Goal: Transaction & Acquisition: Purchase product/service

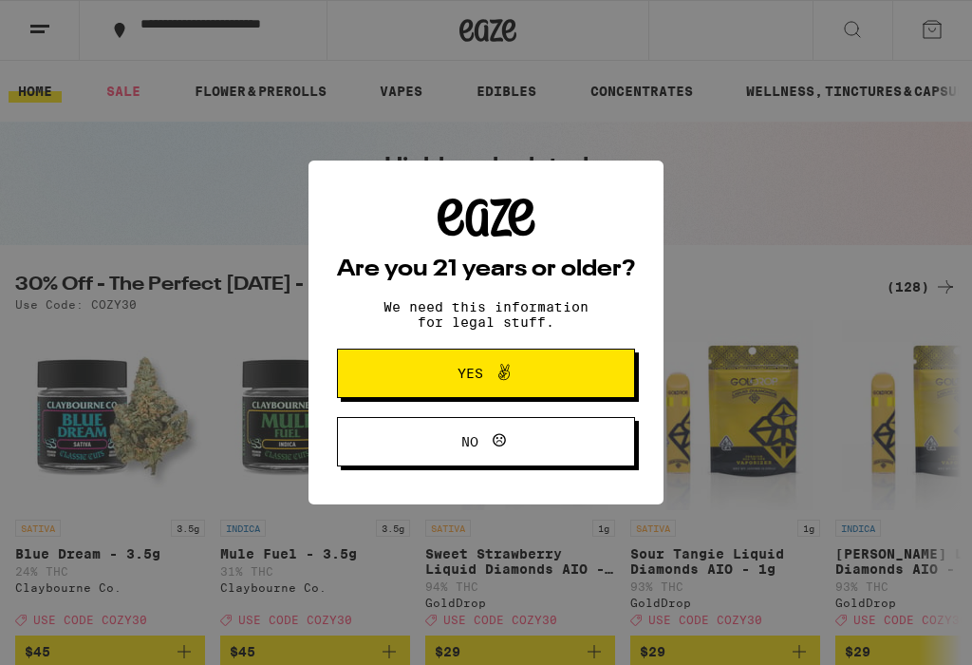
click at [502, 376] on icon at bounding box center [504, 372] width 23 height 23
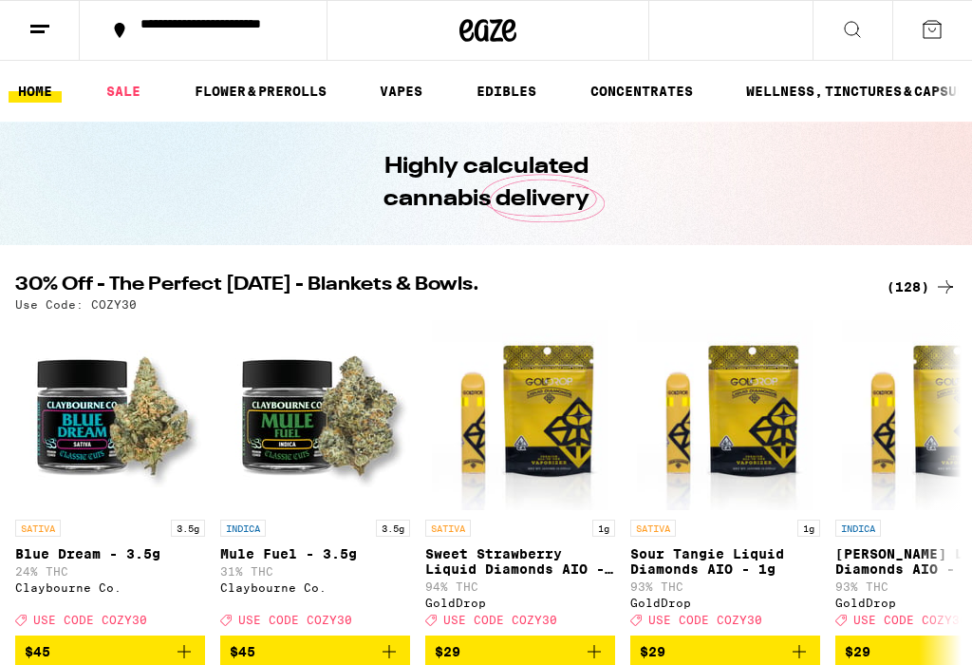
click at [155, 30] on div "**********" at bounding box center [214, 30] width 167 height 27
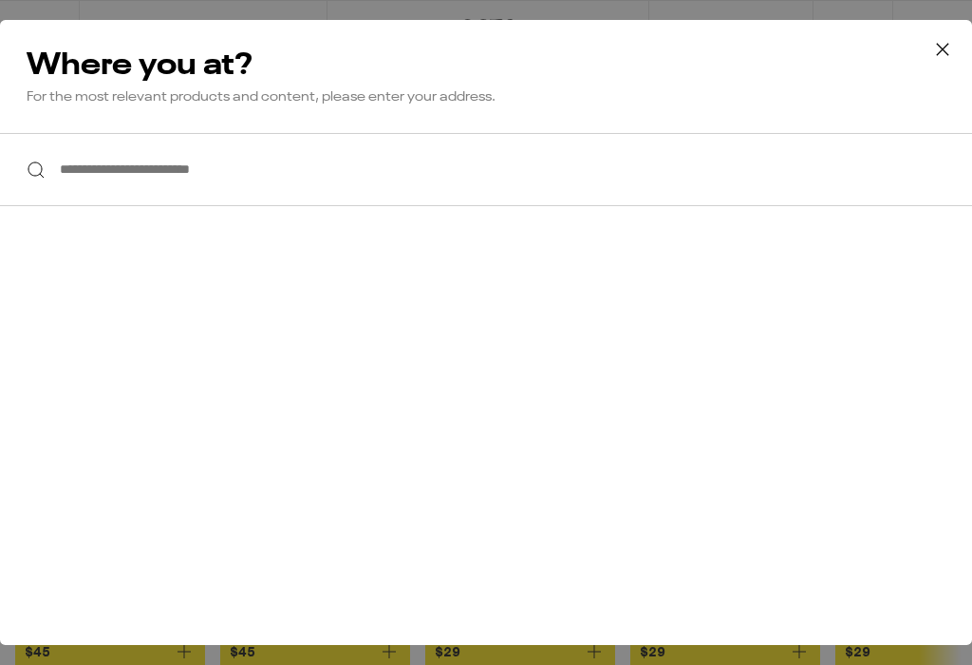
click at [79, 172] on input "**********" at bounding box center [486, 169] width 972 height 73
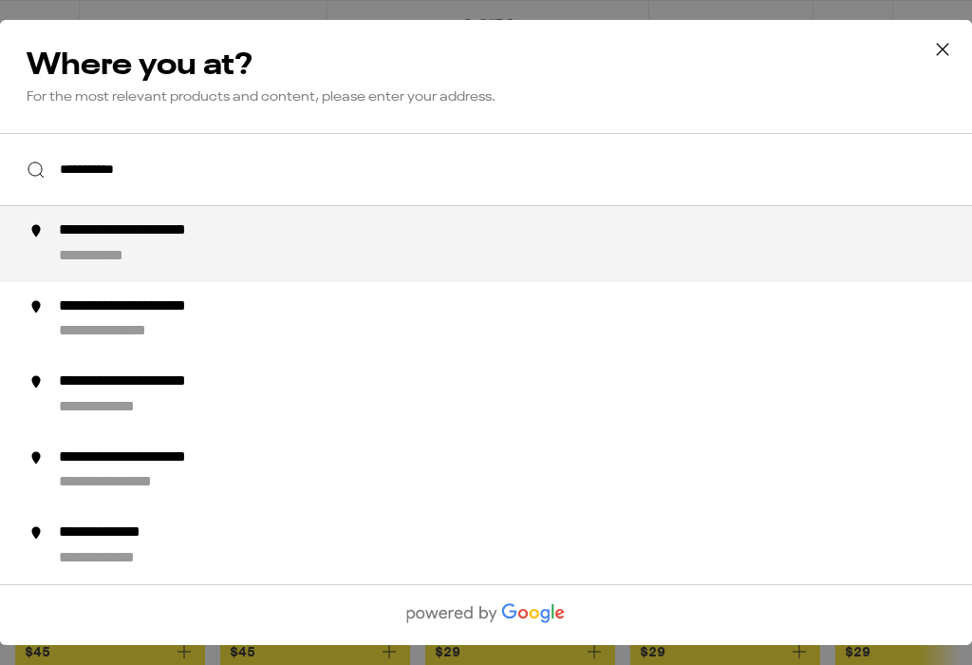
click at [173, 251] on div "**********" at bounding box center [524, 244] width 930 height 46
type input "**********"
click at [163, 250] on div "**********" at bounding box center [486, 332] width 972 height 665
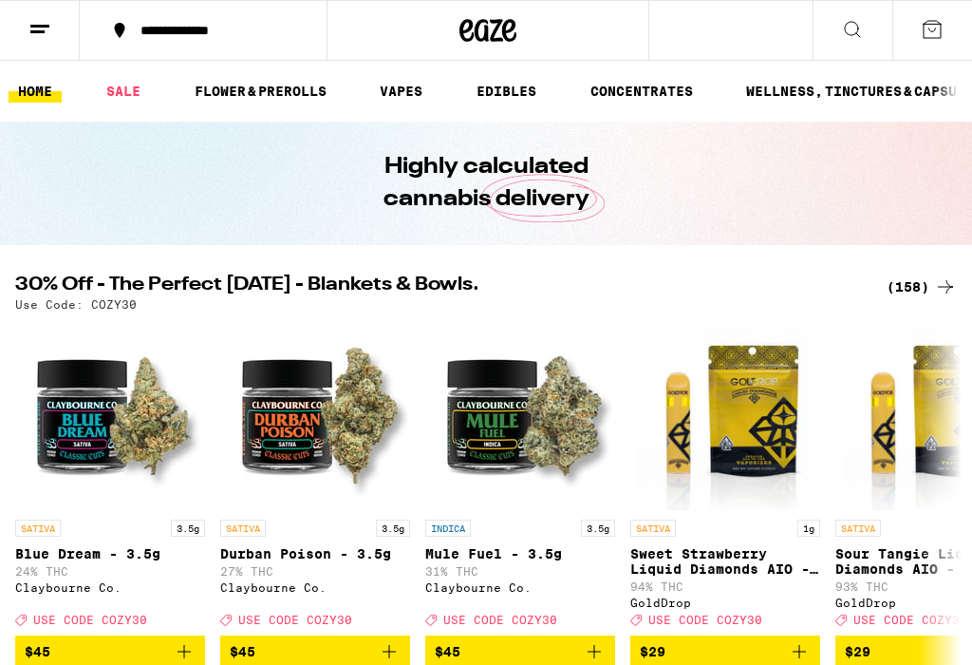
click at [413, 90] on div "**********" at bounding box center [486, 332] width 972 height 665
click at [418, 83] on link "VAPES" at bounding box center [401, 91] width 62 height 23
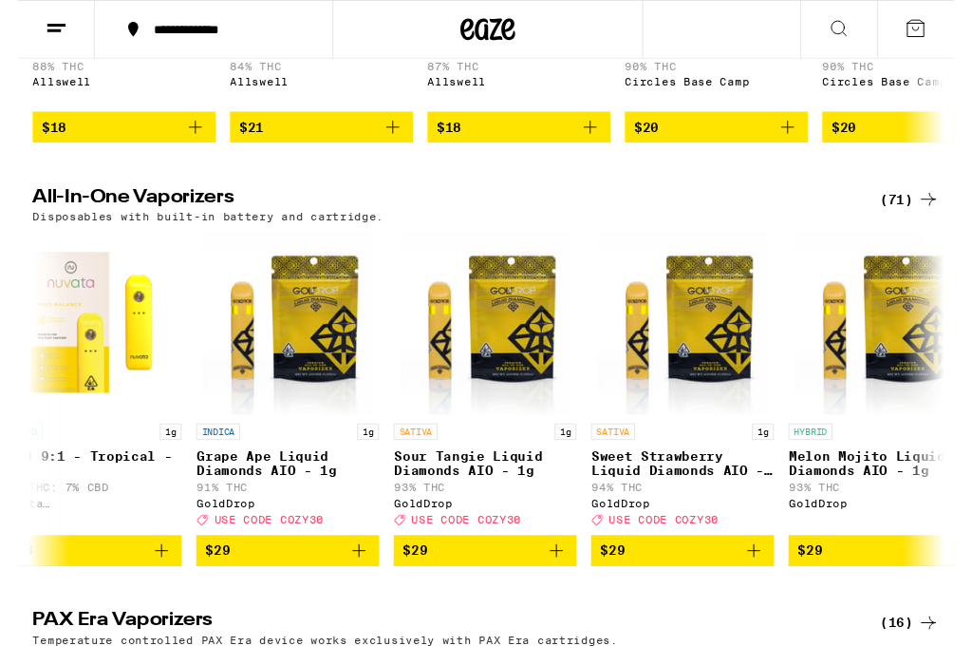
scroll to position [0, 1679]
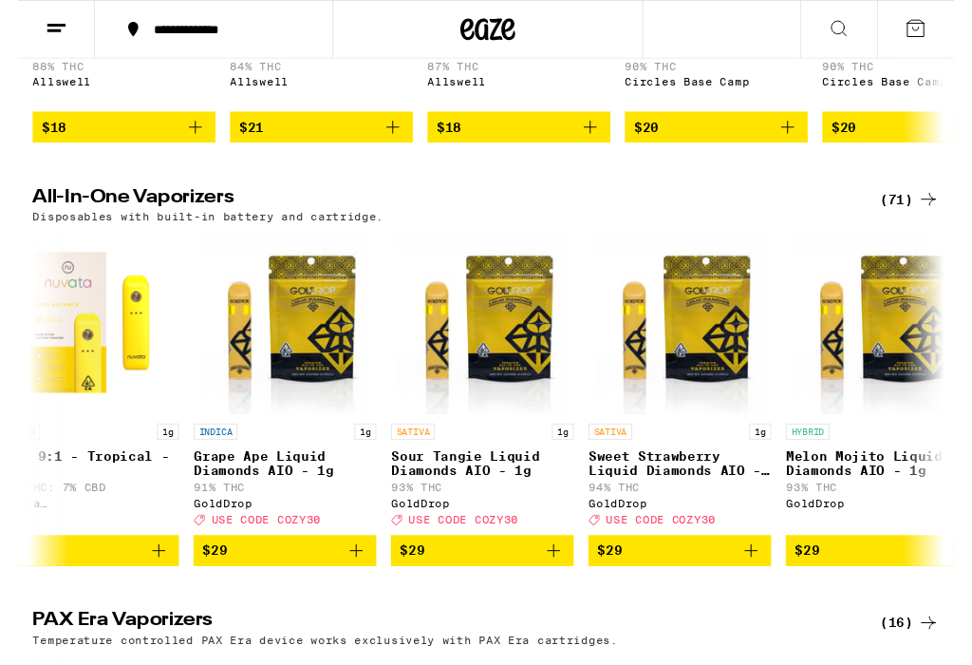
click at [355, 583] on icon "Add to bag" at bounding box center [351, 571] width 23 height 23
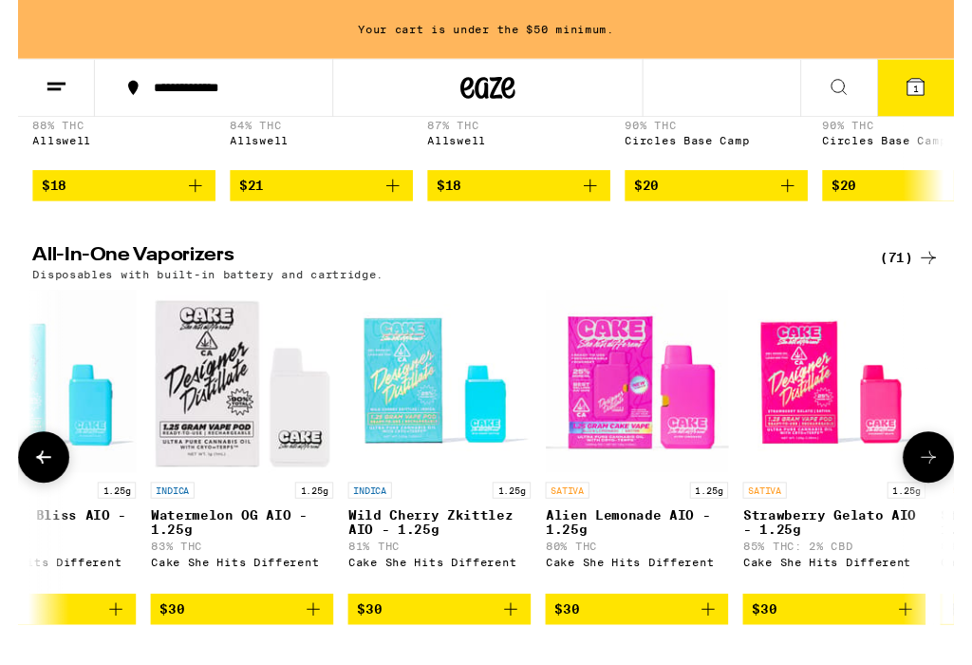
scroll to position [0, 2749]
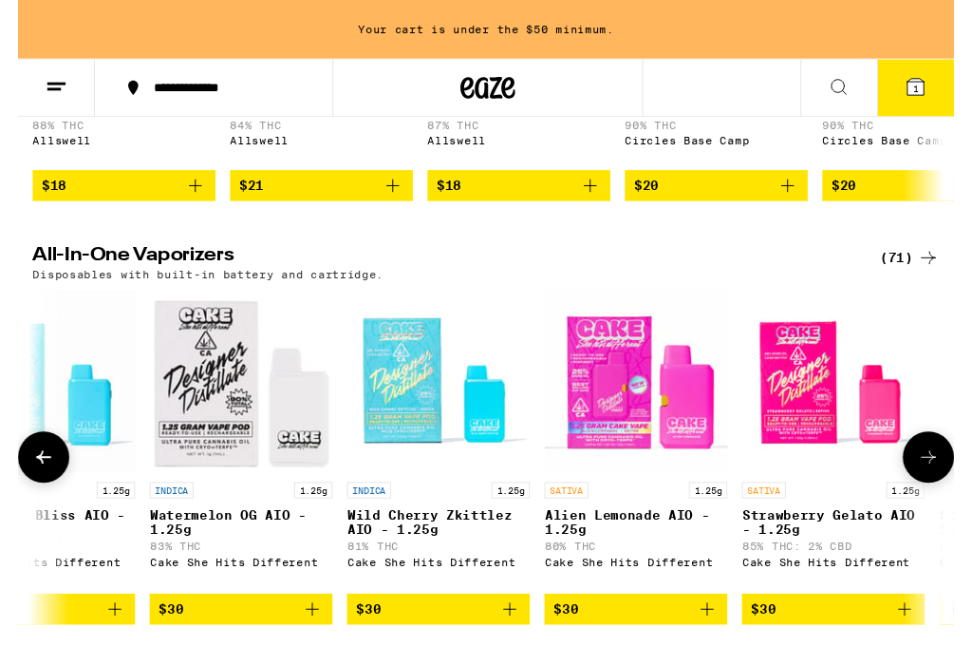
click at [299, 644] on icon "Add to bag" at bounding box center [305, 632] width 23 height 23
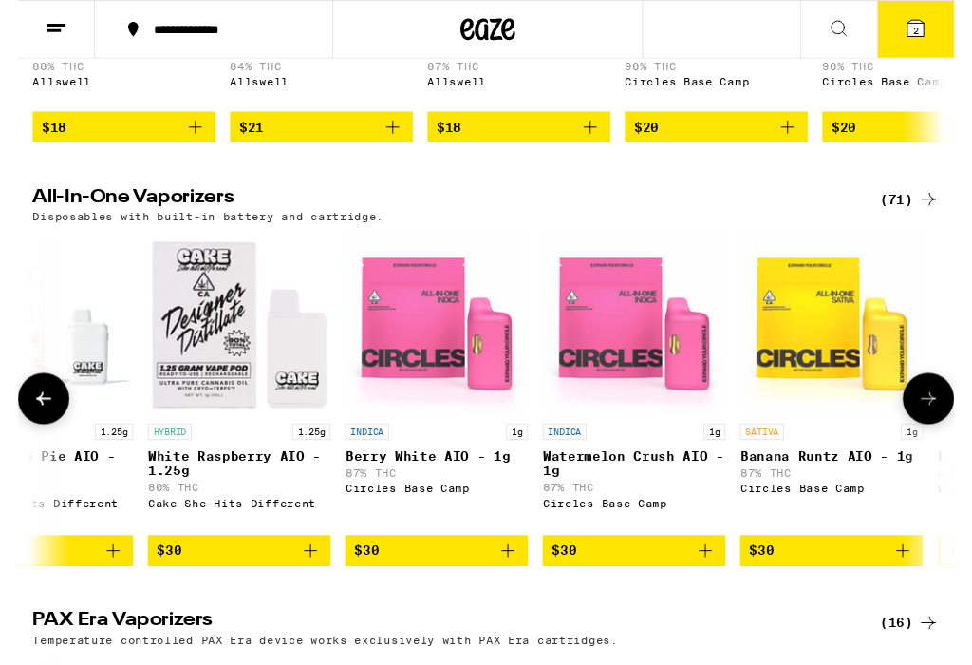
scroll to position [0, 4192]
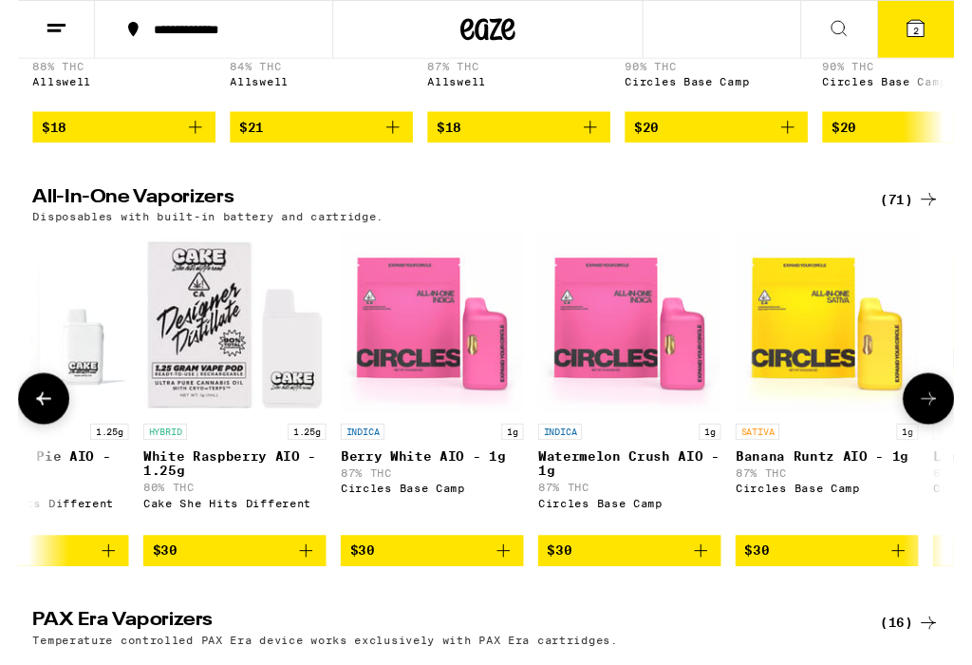
click at [465, 583] on span "$30" at bounding box center [430, 571] width 171 height 23
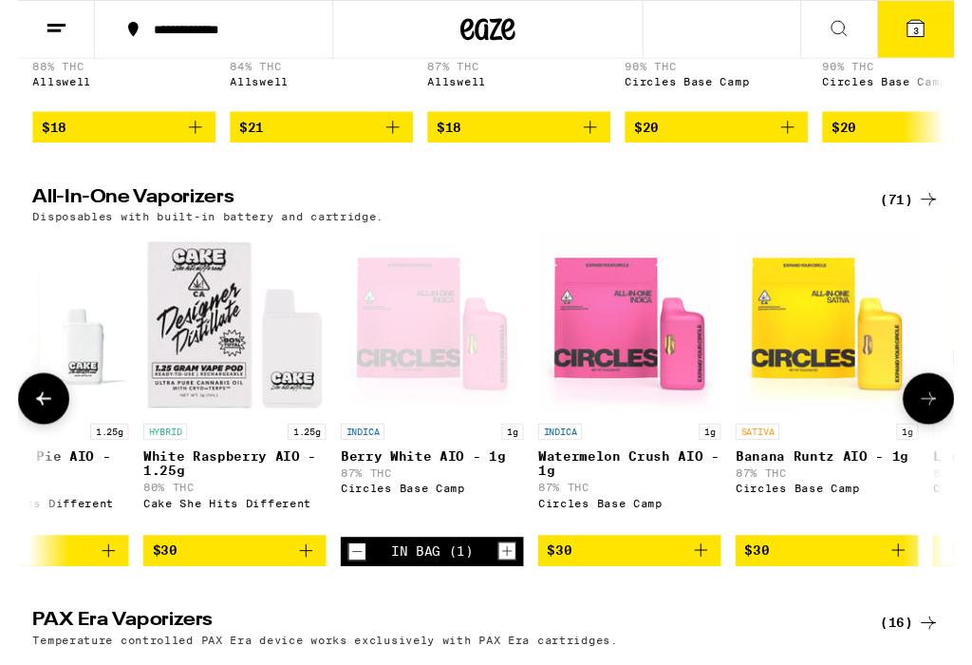
click at [496, 548] on div "INDICA 1g Berry White AIO - 1g 87% THC Circles Base Camp" at bounding box center [430, 494] width 190 height 108
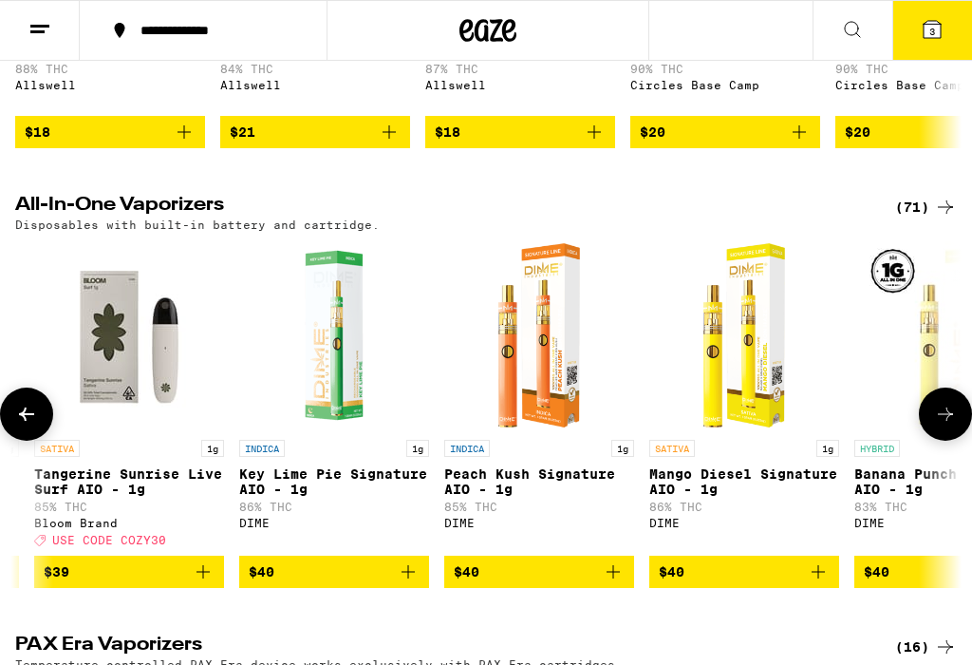
scroll to position [0, 12286]
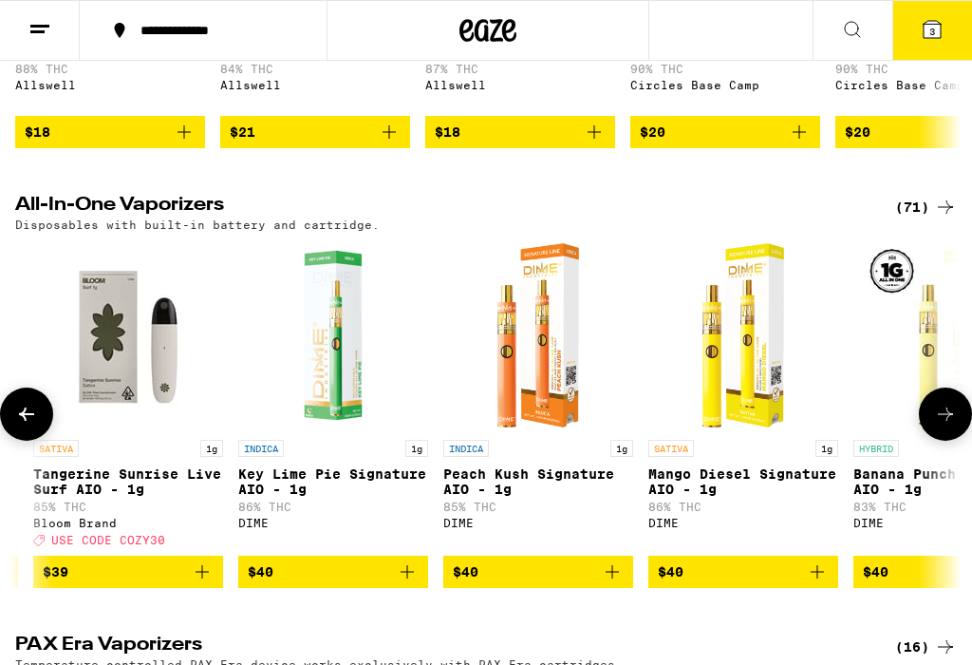
click at [417, 583] on icon "Add to bag" at bounding box center [407, 571] width 23 height 23
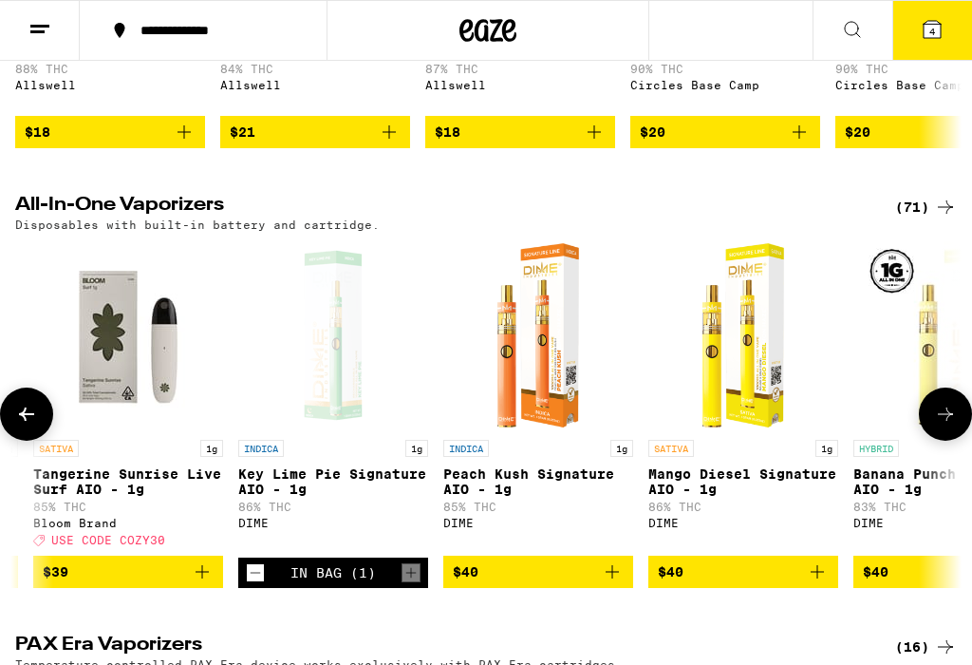
click at [617, 583] on icon "Add to bag" at bounding box center [612, 571] width 23 height 23
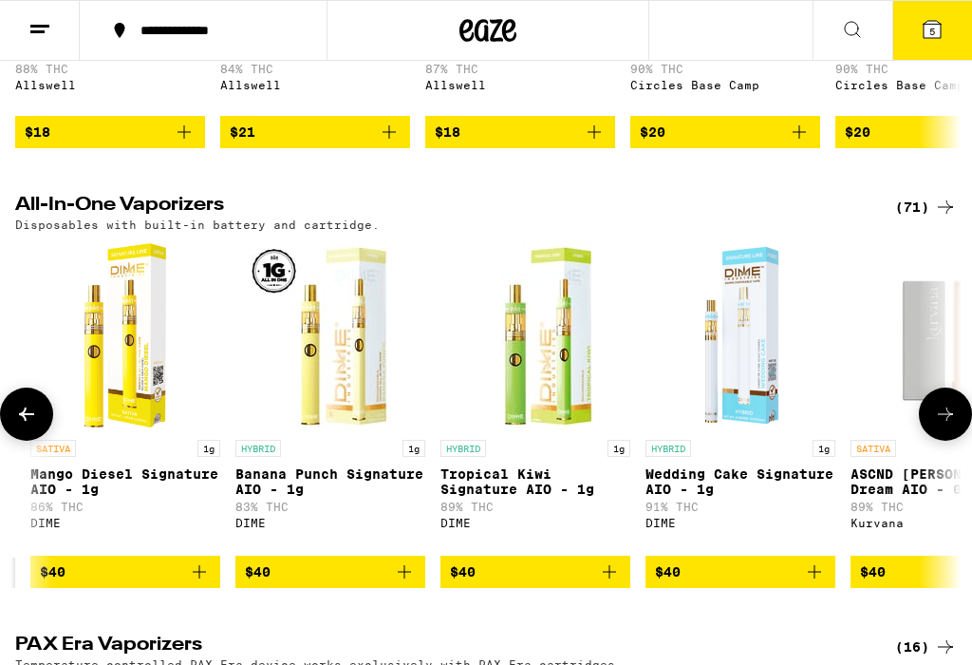
scroll to position [0, 12901]
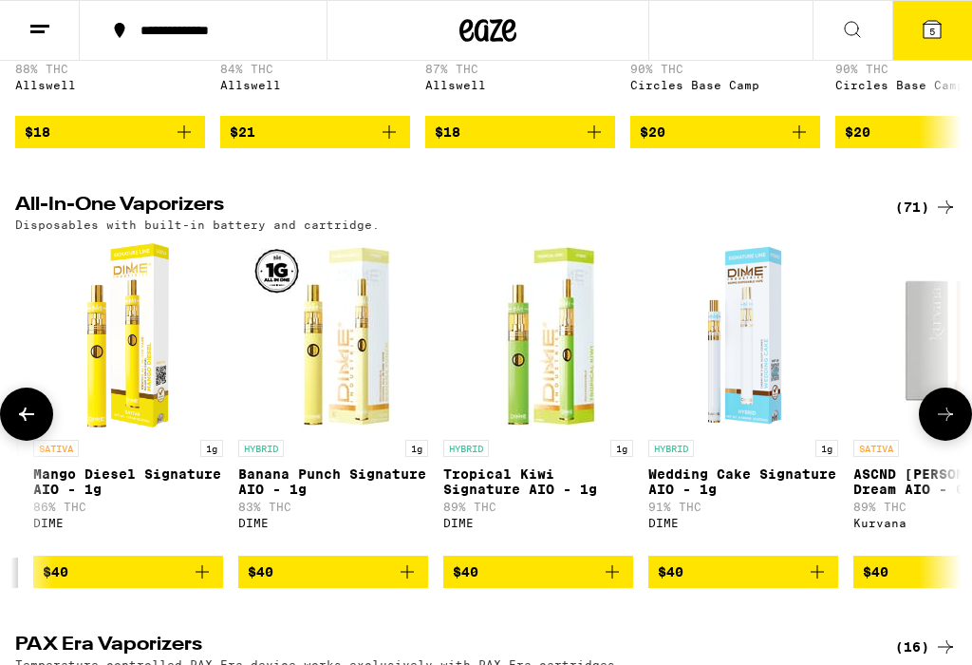
click at [825, 583] on icon "Add to bag" at bounding box center [817, 571] width 23 height 23
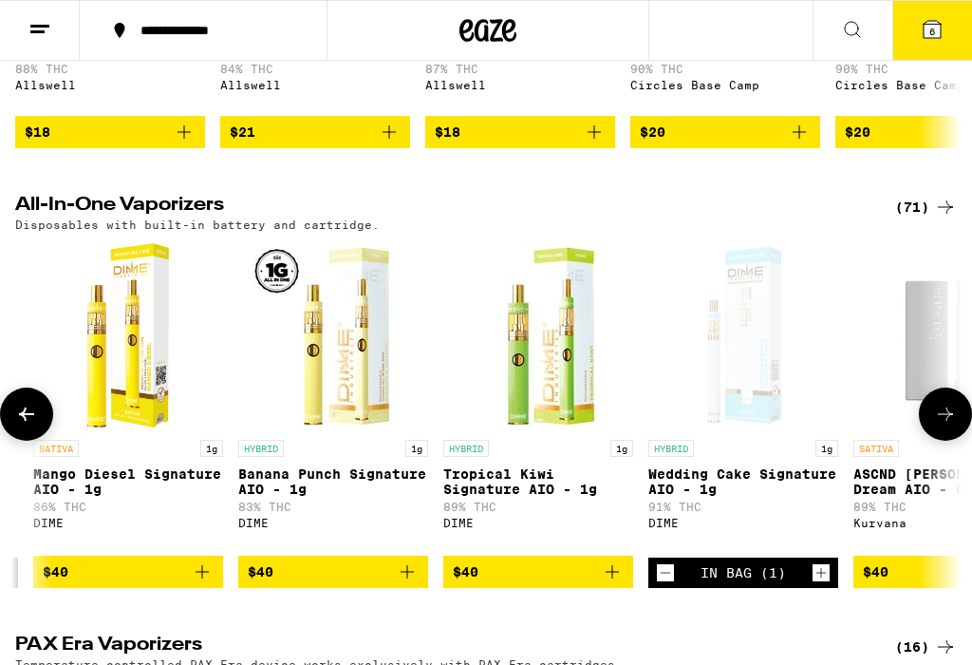
click at [621, 583] on icon "Add to bag" at bounding box center [612, 571] width 23 height 23
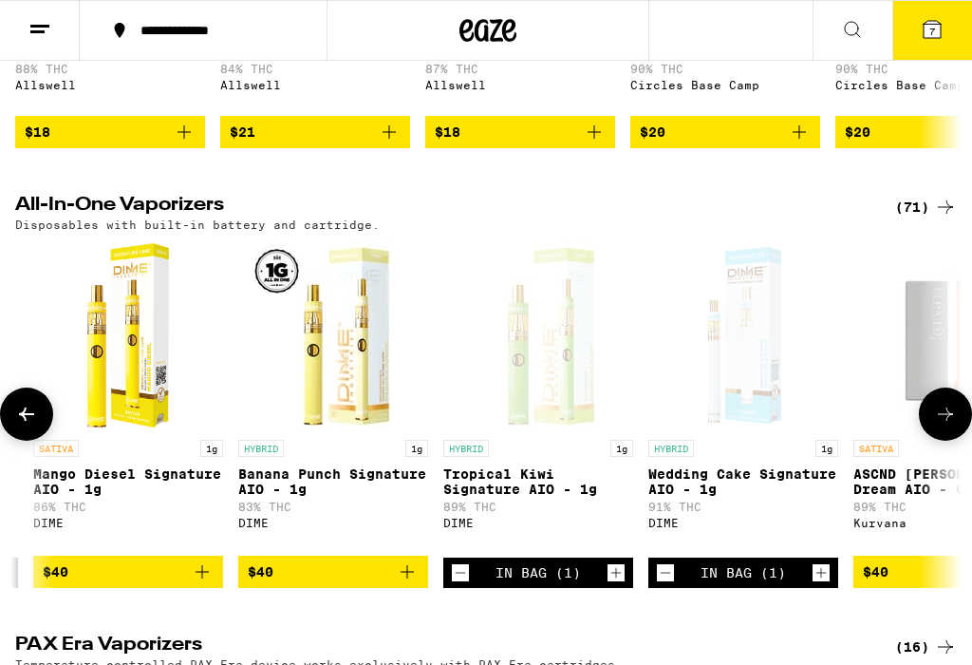
click at [418, 583] on icon "Add to bag" at bounding box center [407, 571] width 23 height 23
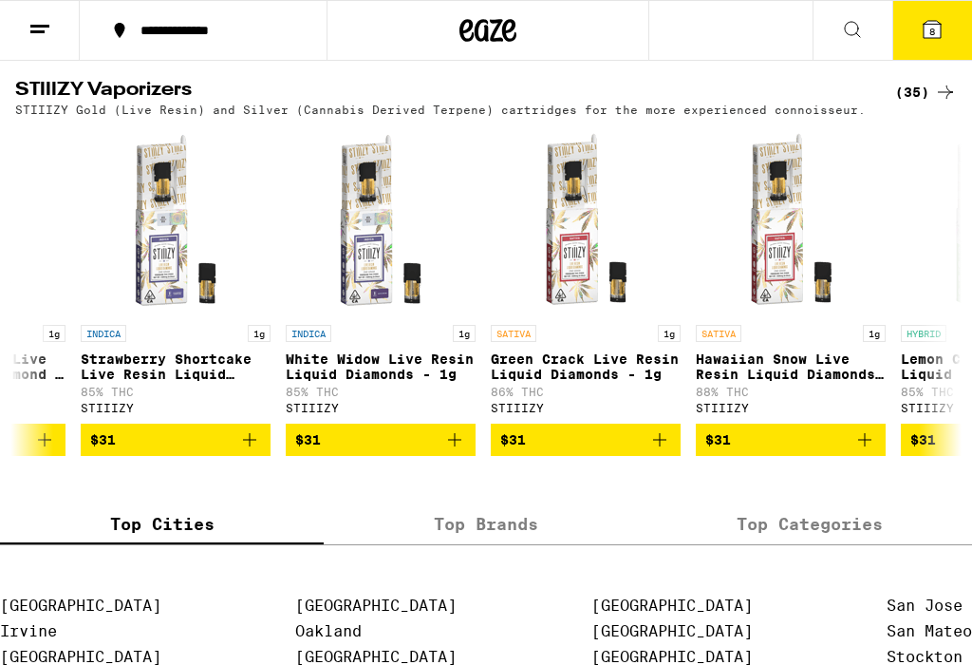
scroll to position [0, 5650]
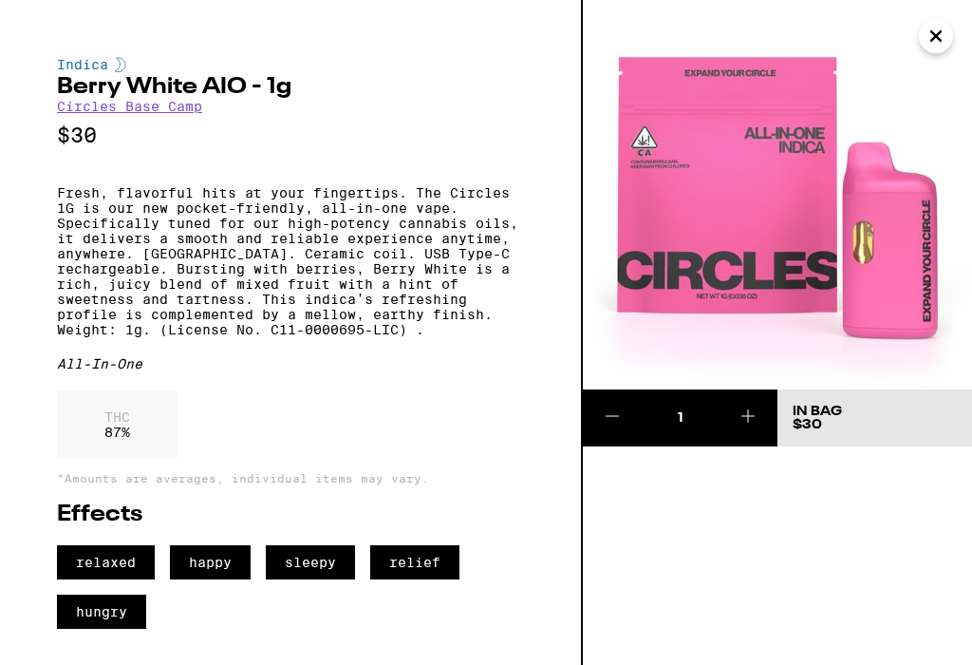
scroll to position [0, 6236]
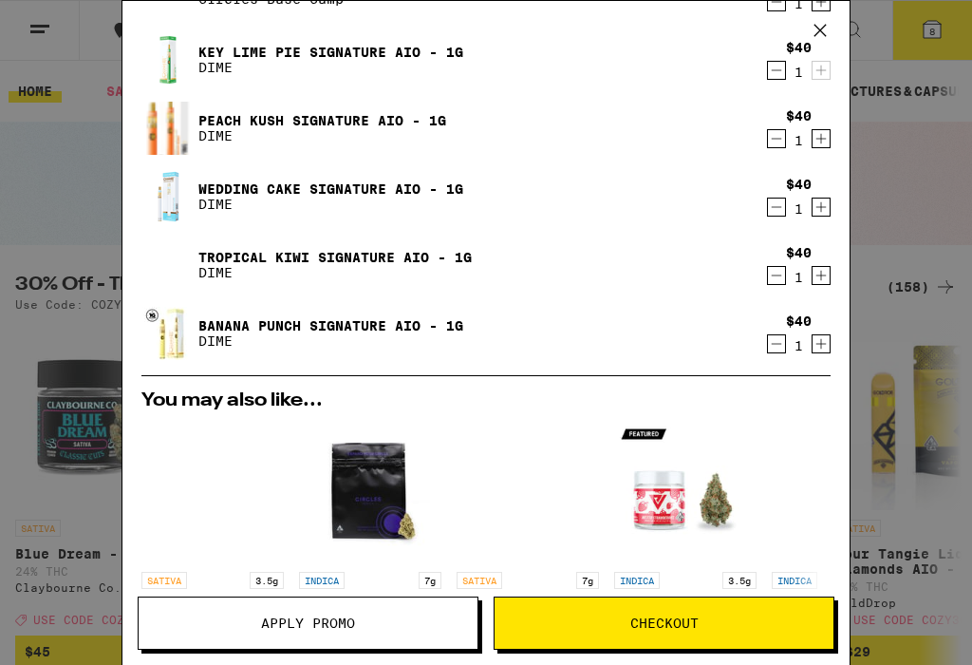
scroll to position [234, 0]
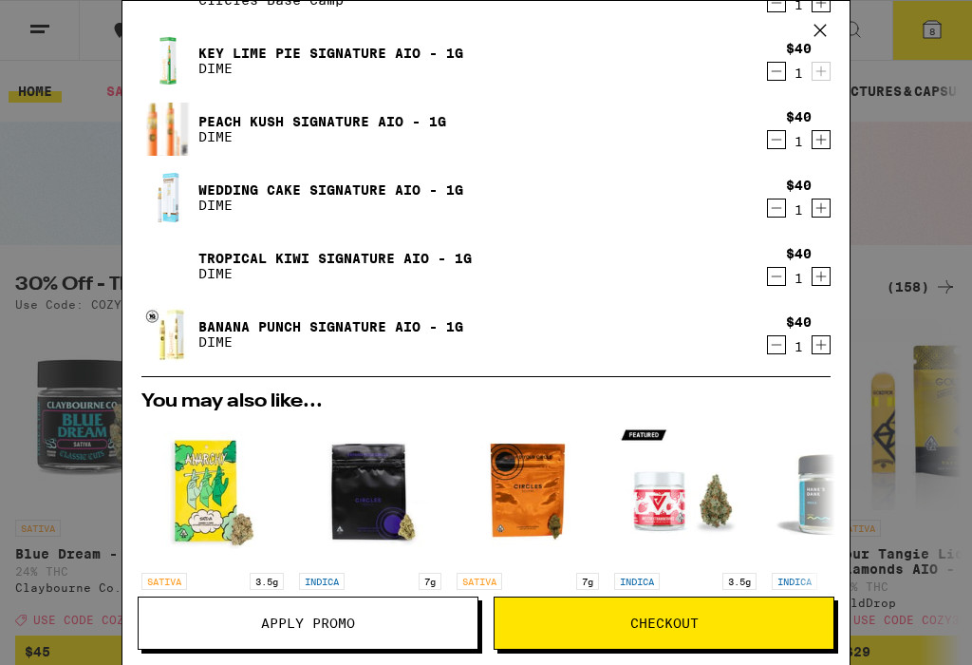
click at [692, 619] on span "Checkout" at bounding box center [664, 622] width 68 height 13
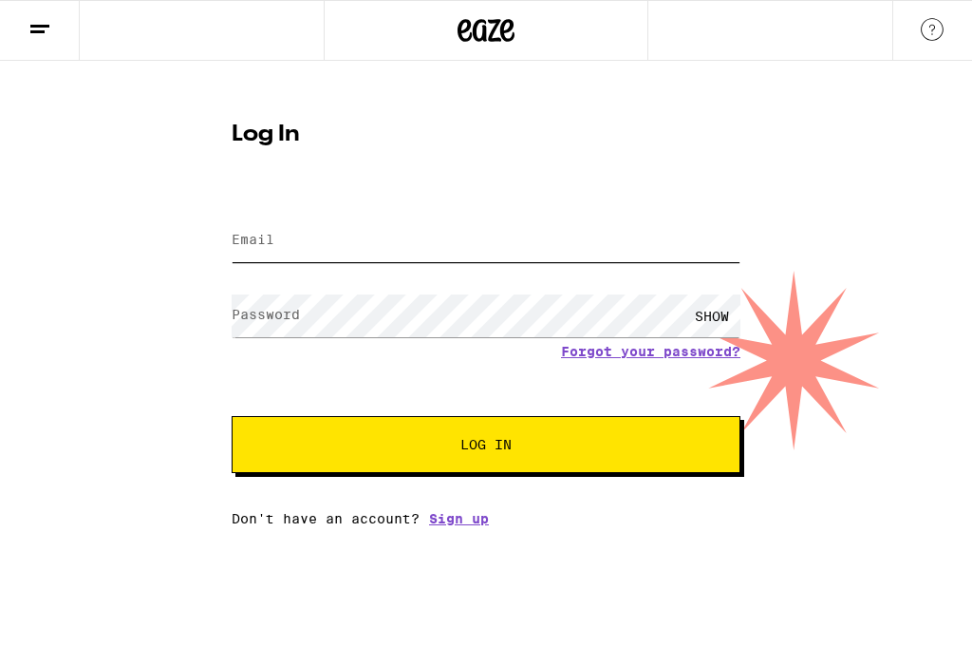
click at [298, 246] on input "Email" at bounding box center [486, 240] width 509 height 43
type input "maracay76@aol.com"
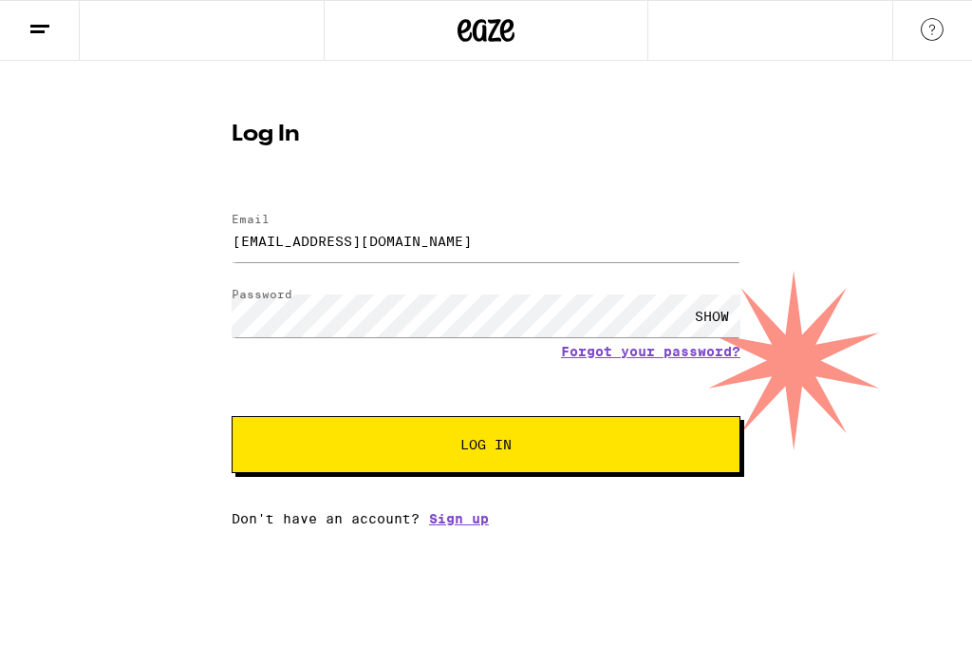
click at [486, 447] on button "Log In" at bounding box center [486, 444] width 509 height 57
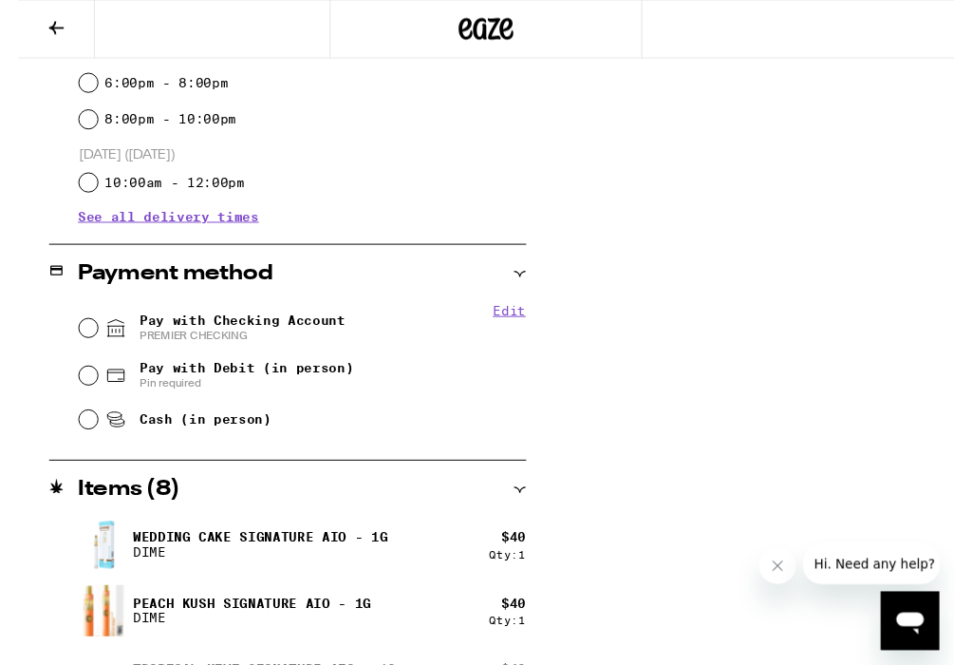
scroll to position [642, 0]
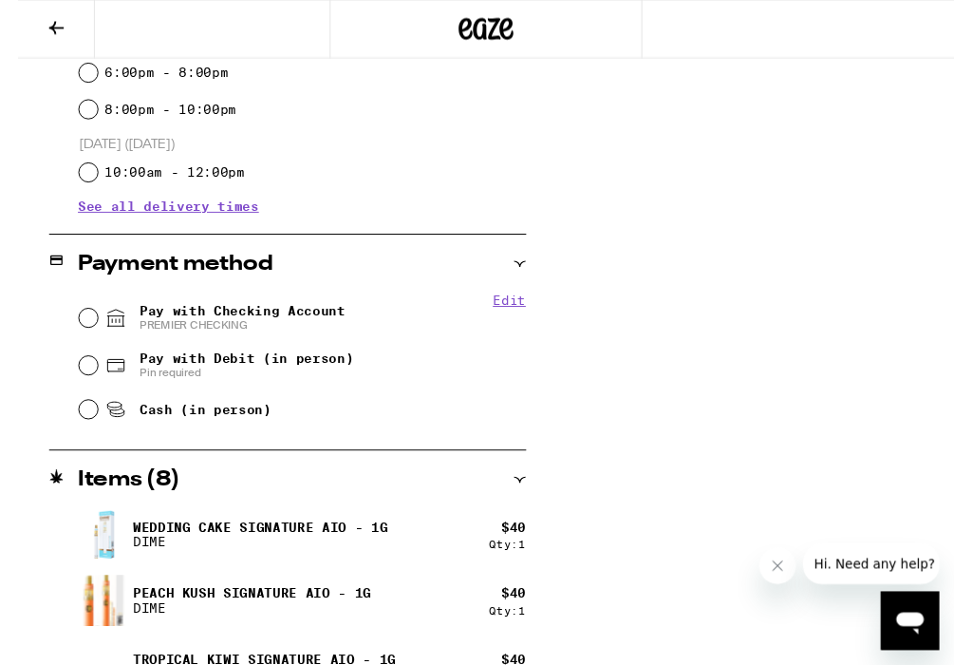
click at [80, 332] on input "Pay with Checking Account PREMIER CHECKING" at bounding box center [73, 330] width 19 height 19
radio input "true"
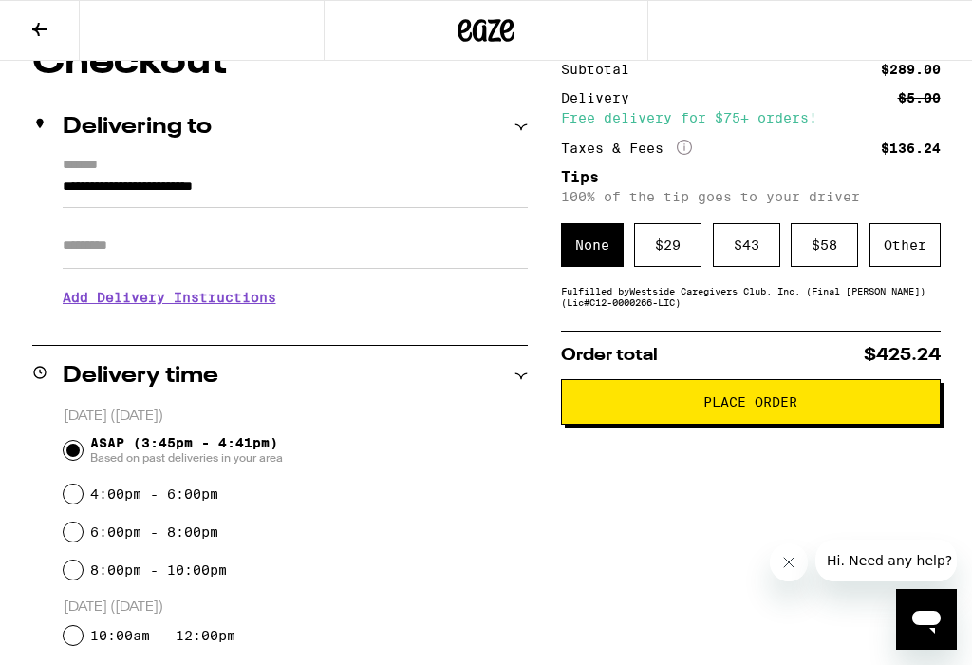
scroll to position [0, 0]
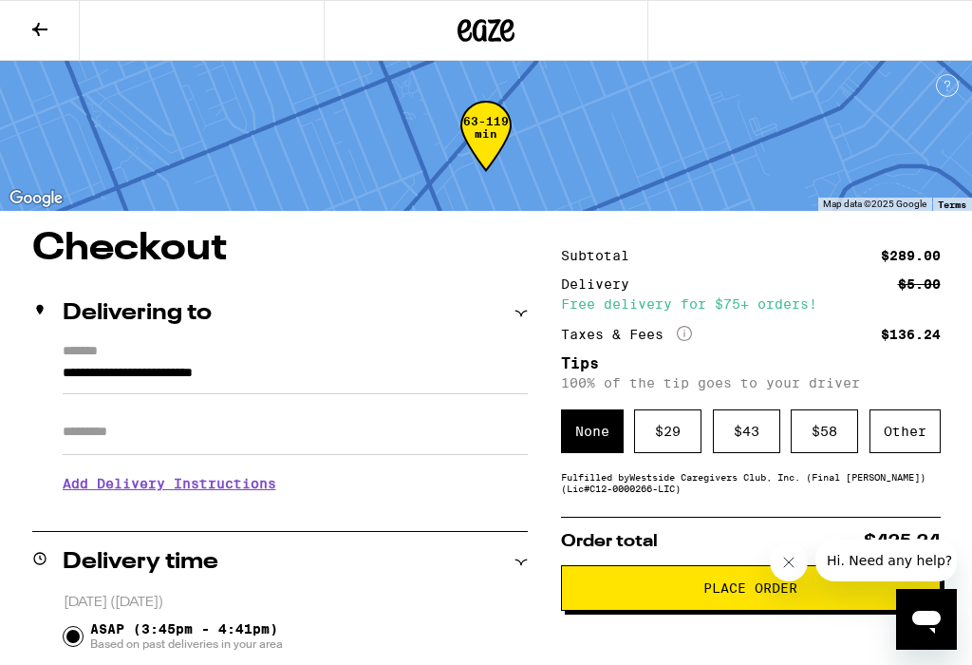
click at [749, 594] on span "Place Order" at bounding box center [751, 587] width 94 height 13
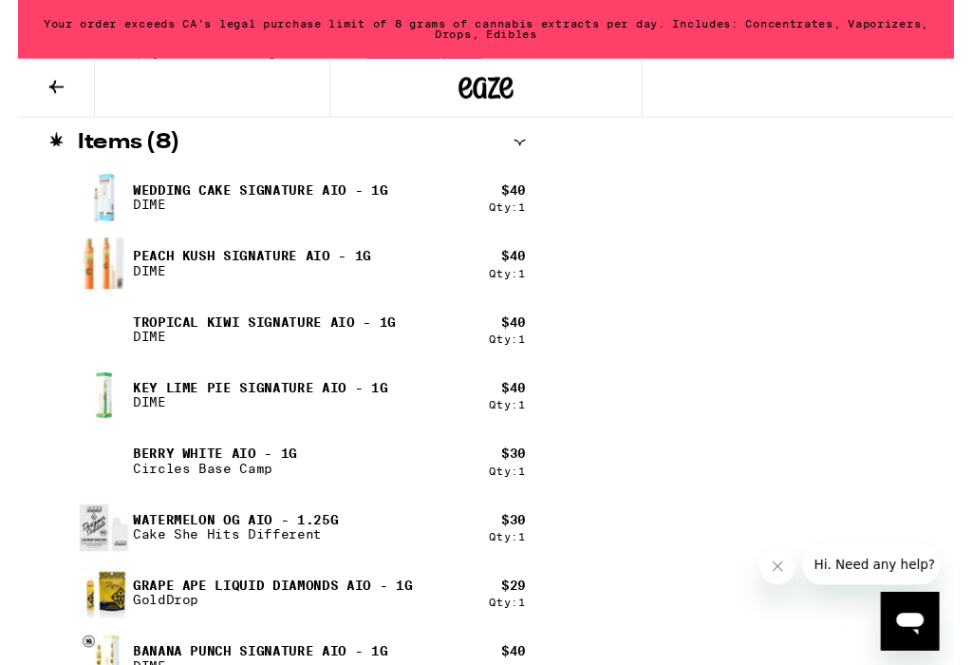
scroll to position [1152, 0]
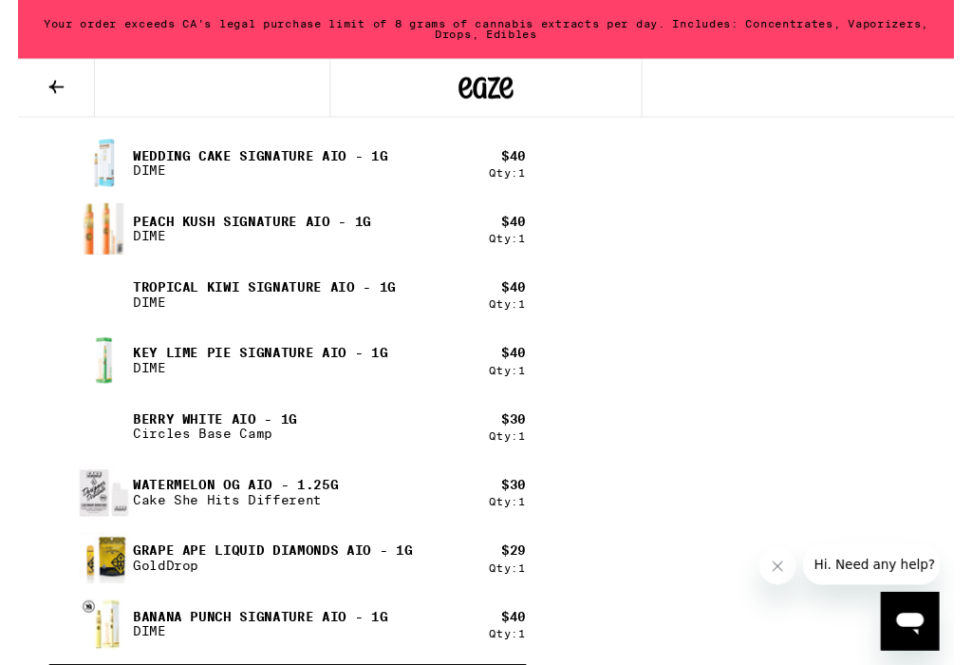
click at [520, 446] on div "Qty: 1" at bounding box center [509, 452] width 38 height 12
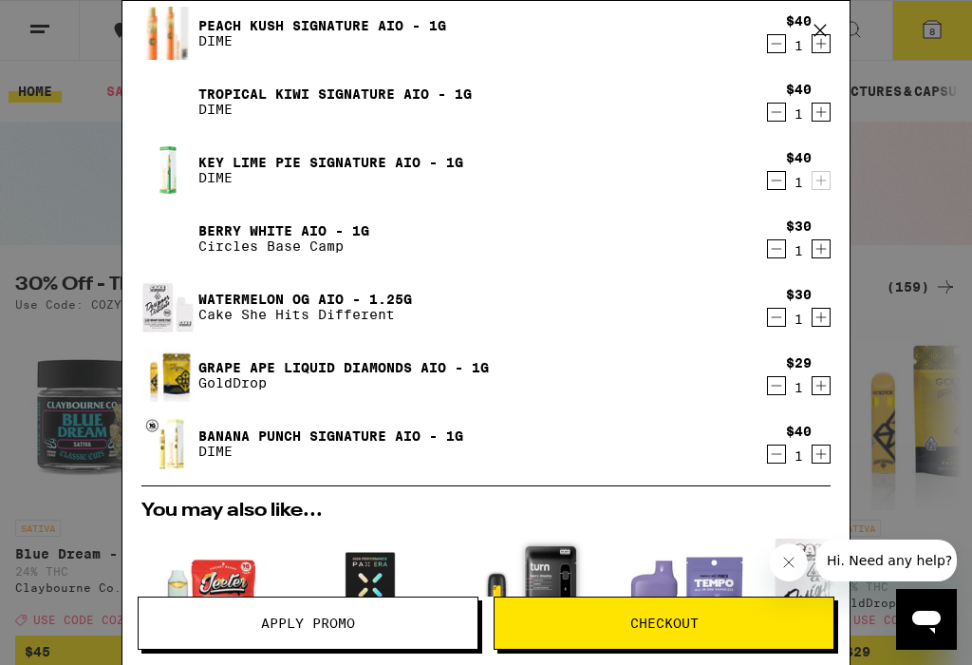
scroll to position [120, 0]
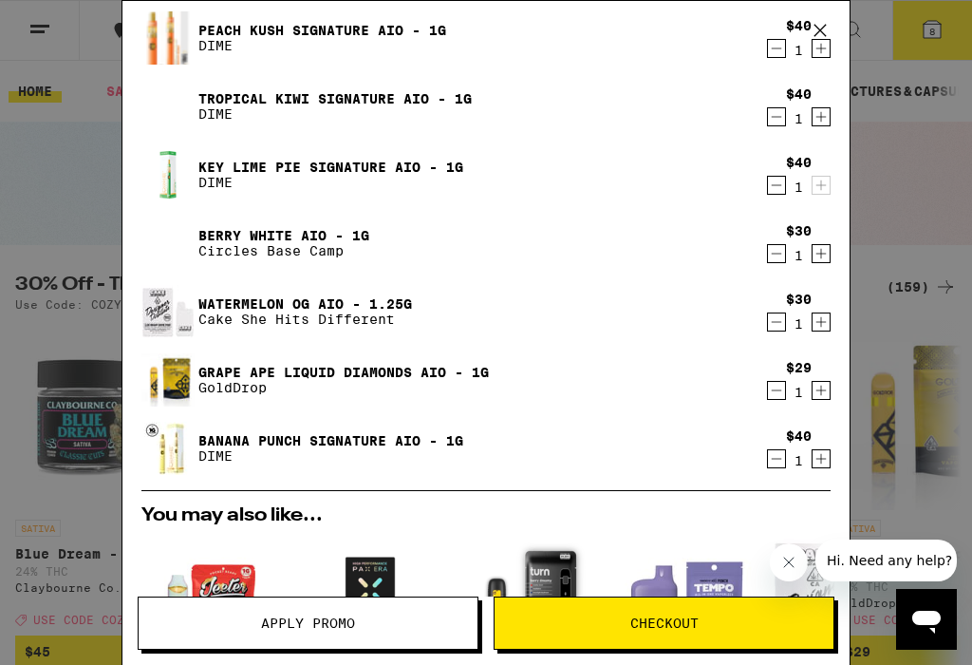
click at [779, 251] on icon "Decrement" at bounding box center [776, 253] width 17 height 23
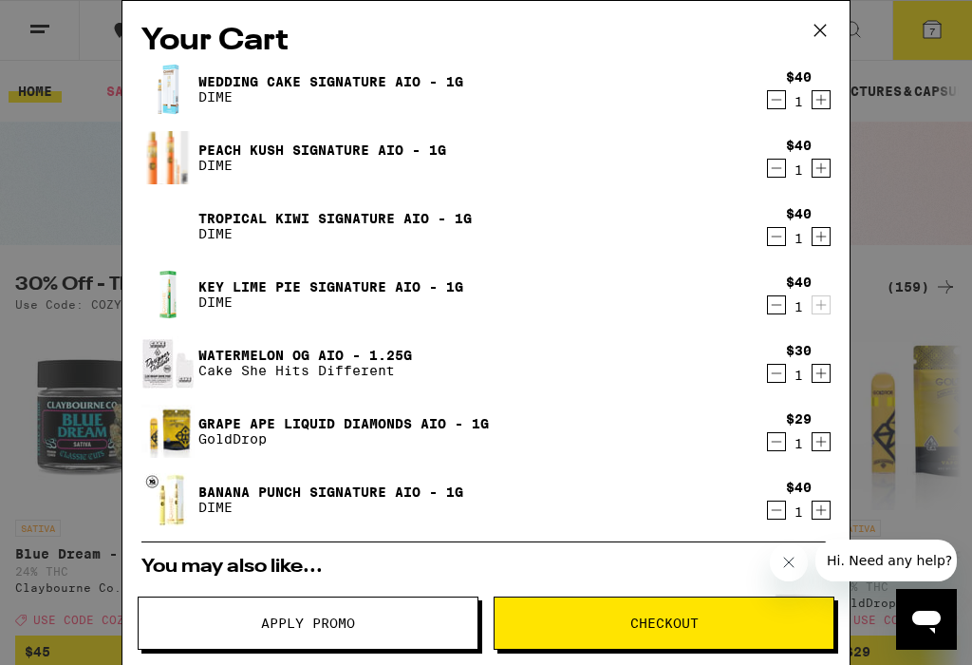
scroll to position [0, 0]
click at [830, 33] on icon at bounding box center [820, 30] width 28 height 28
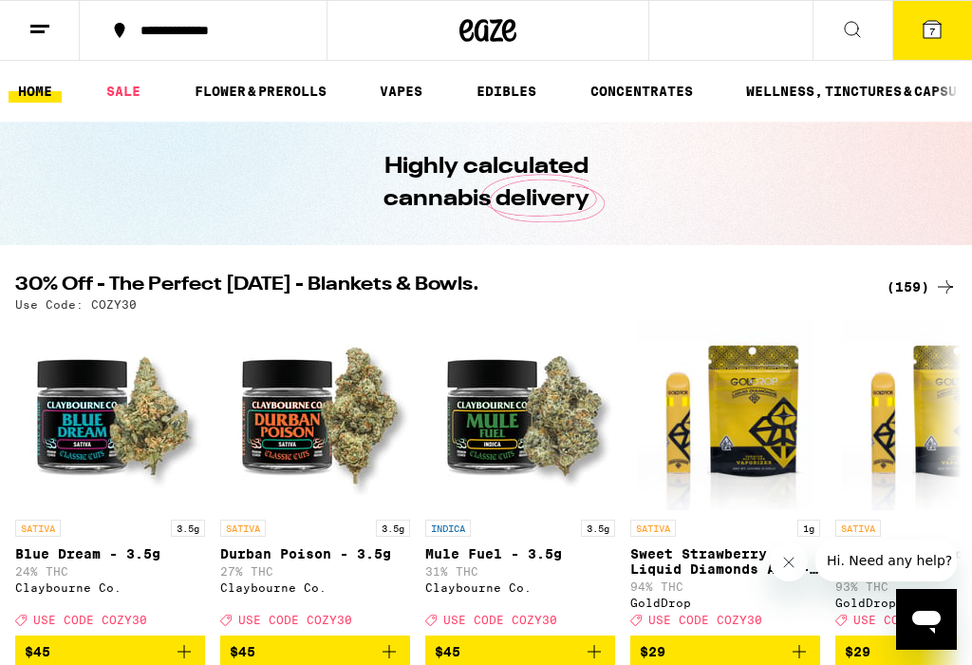
click at [940, 28] on icon at bounding box center [932, 29] width 17 height 17
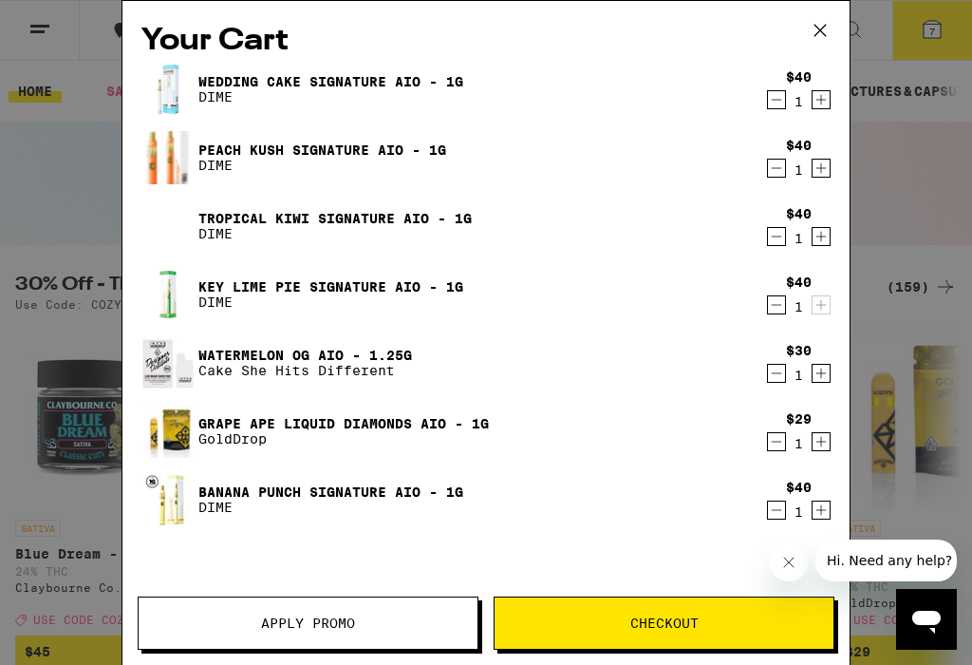
click at [699, 613] on button "Checkout" at bounding box center [664, 622] width 341 height 53
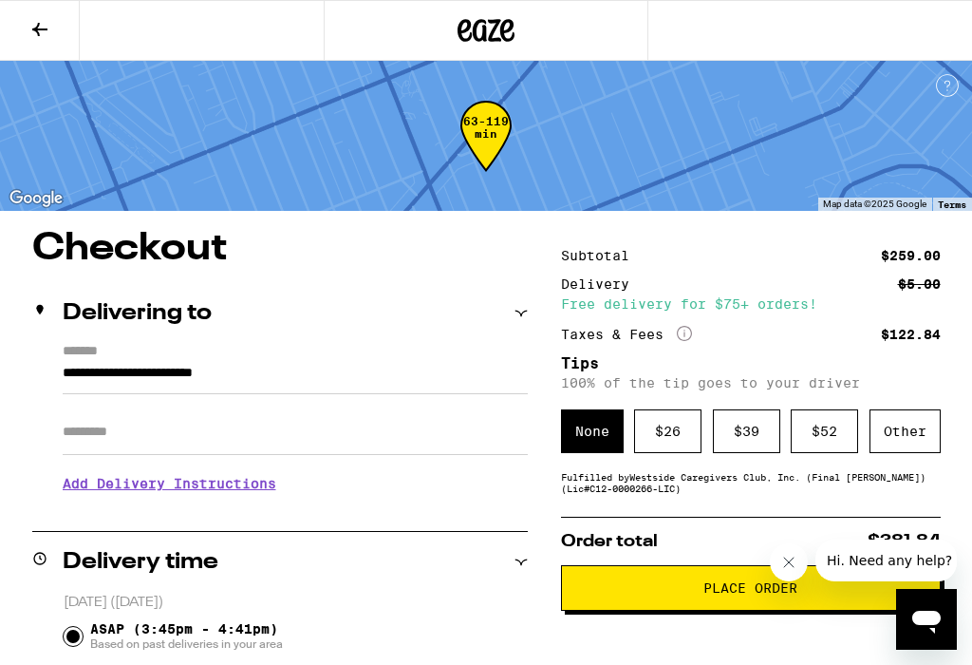
click at [758, 594] on span "Place Order" at bounding box center [751, 587] width 94 height 13
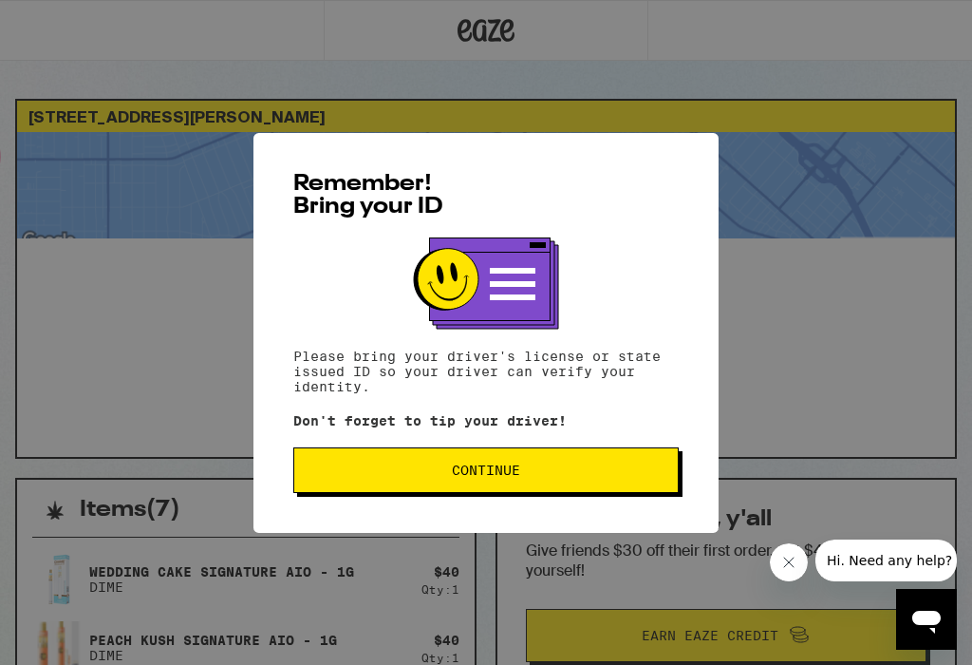
click at [509, 477] on span "Continue" at bounding box center [486, 469] width 68 height 13
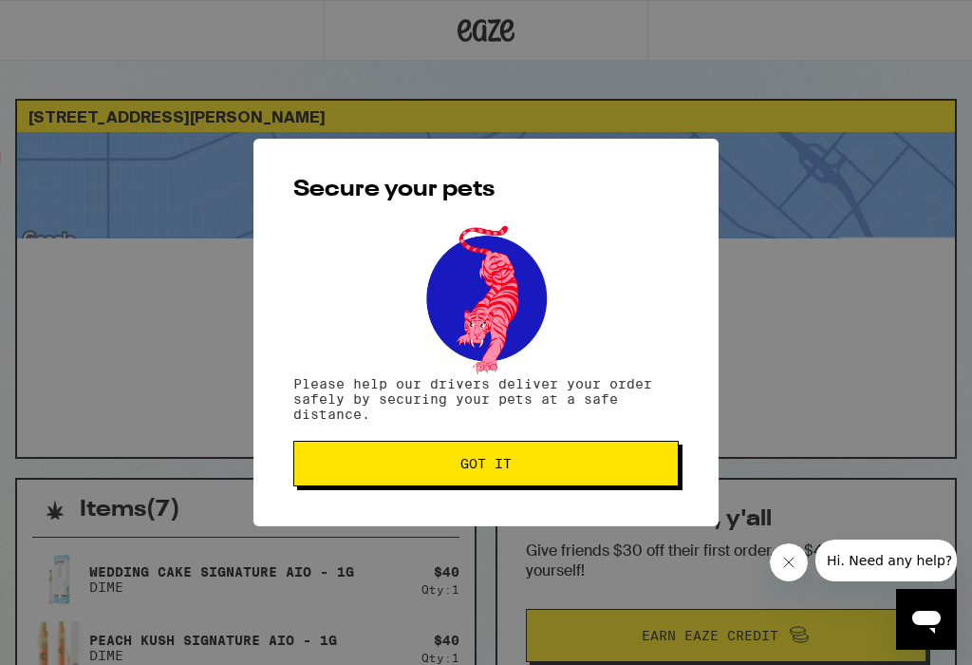
click at [518, 469] on span "Got it" at bounding box center [486, 463] width 353 height 13
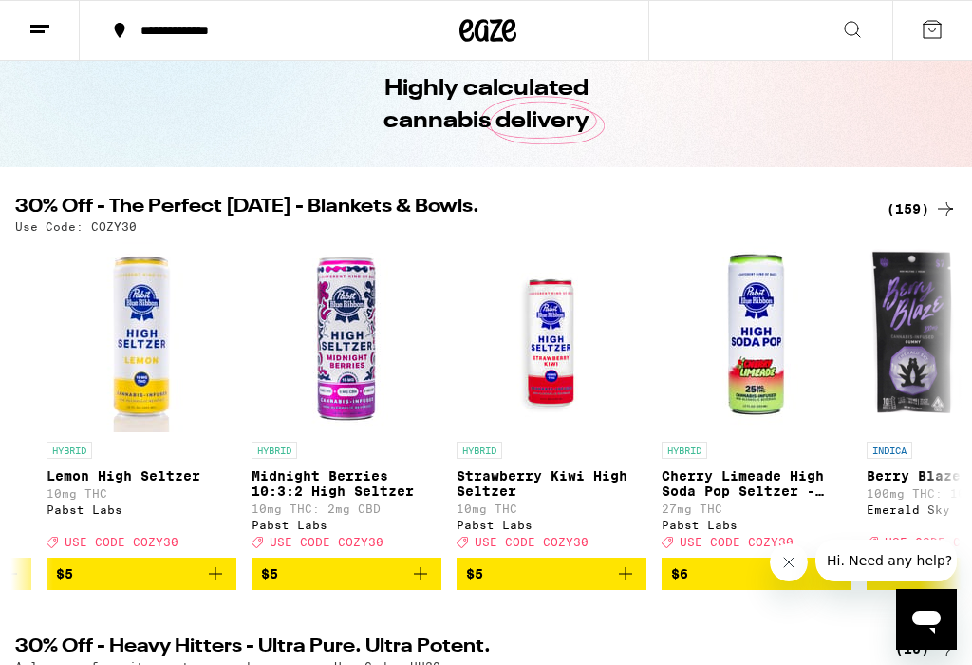
scroll to position [0, 2636]
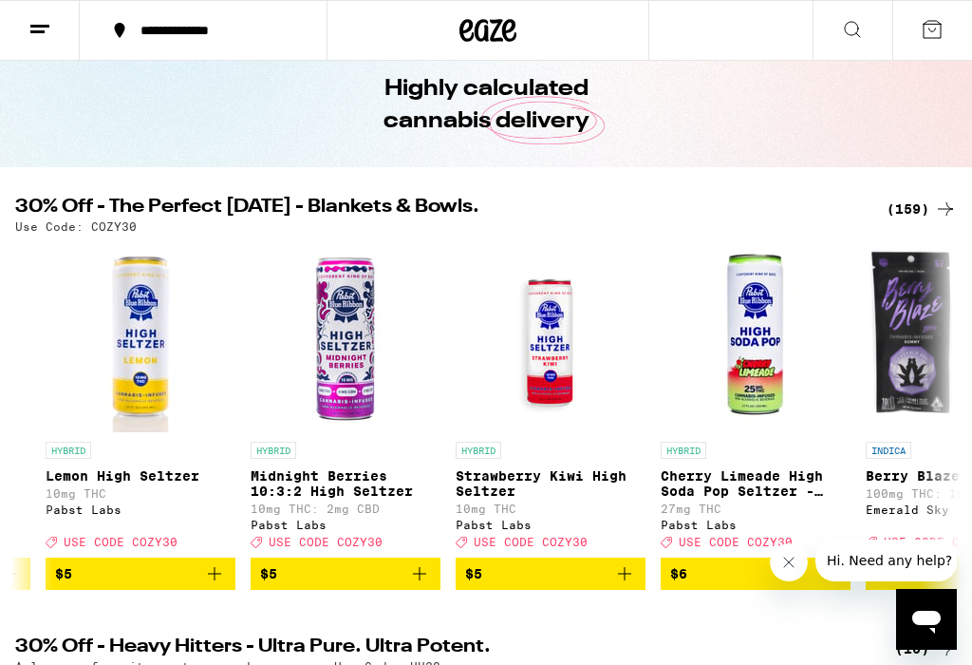
click at [938, 28] on icon at bounding box center [932, 29] width 23 height 23
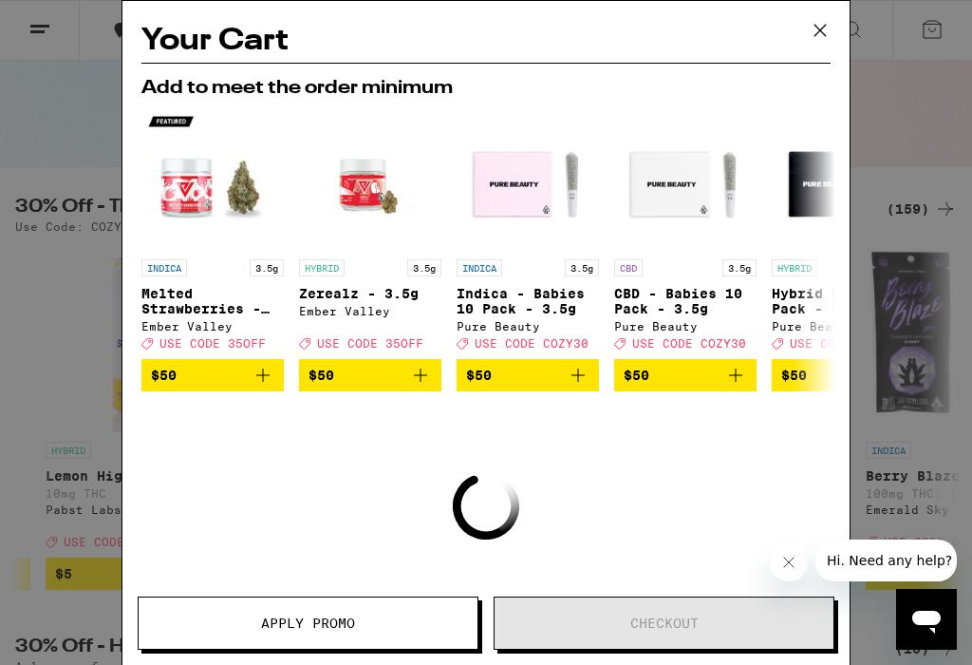
click at [830, 24] on icon at bounding box center [820, 30] width 28 height 28
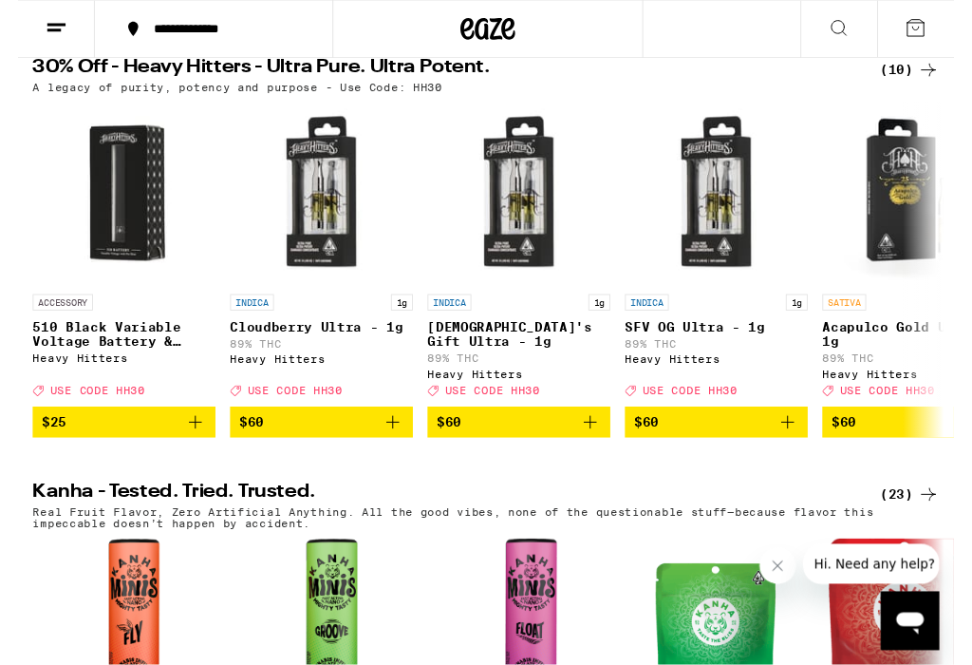
scroll to position [655, 0]
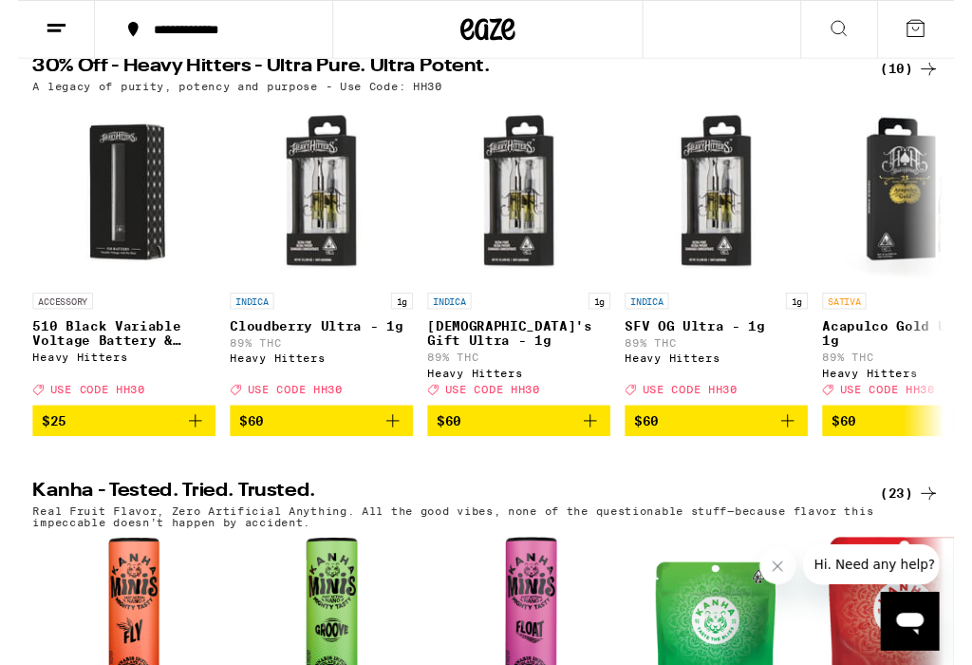
click at [387, 448] on icon "Add to bag" at bounding box center [389, 436] width 23 height 23
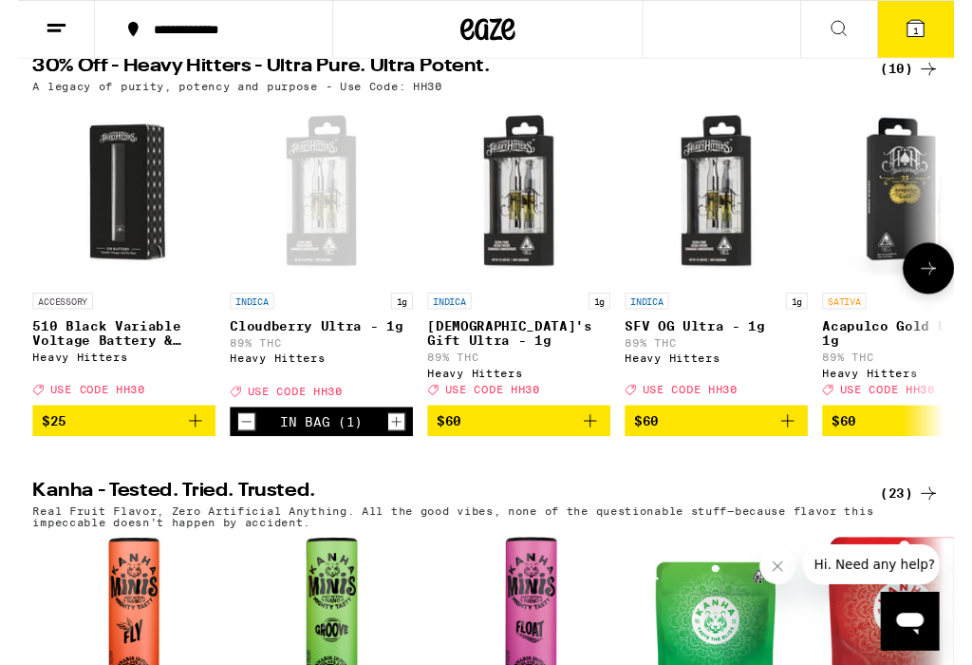
click at [606, 453] on button "$60" at bounding box center [520, 437] width 190 height 32
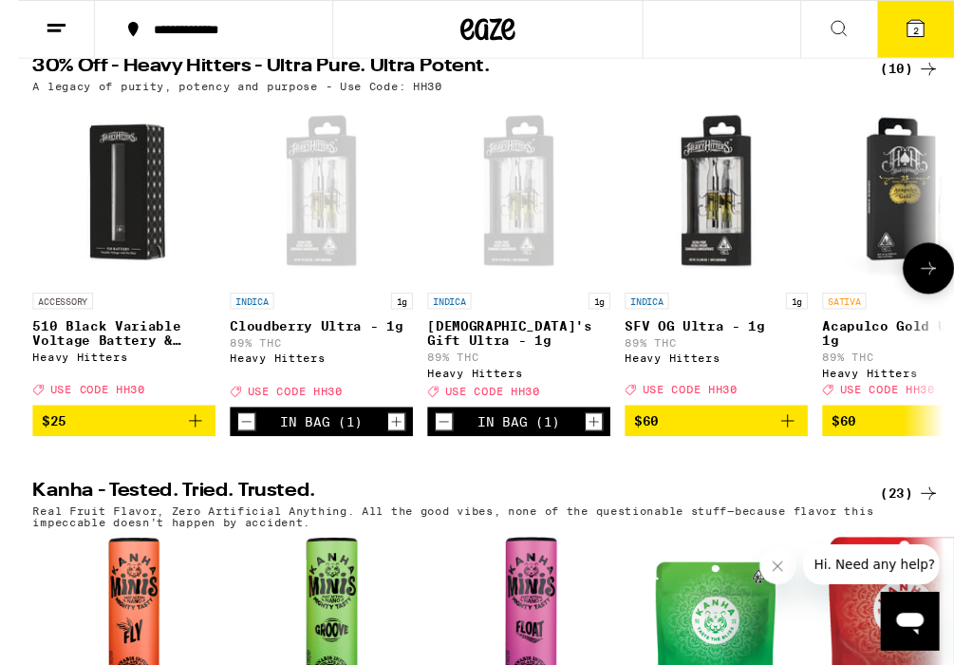
click at [812, 453] on button "$60" at bounding box center [725, 437] width 190 height 32
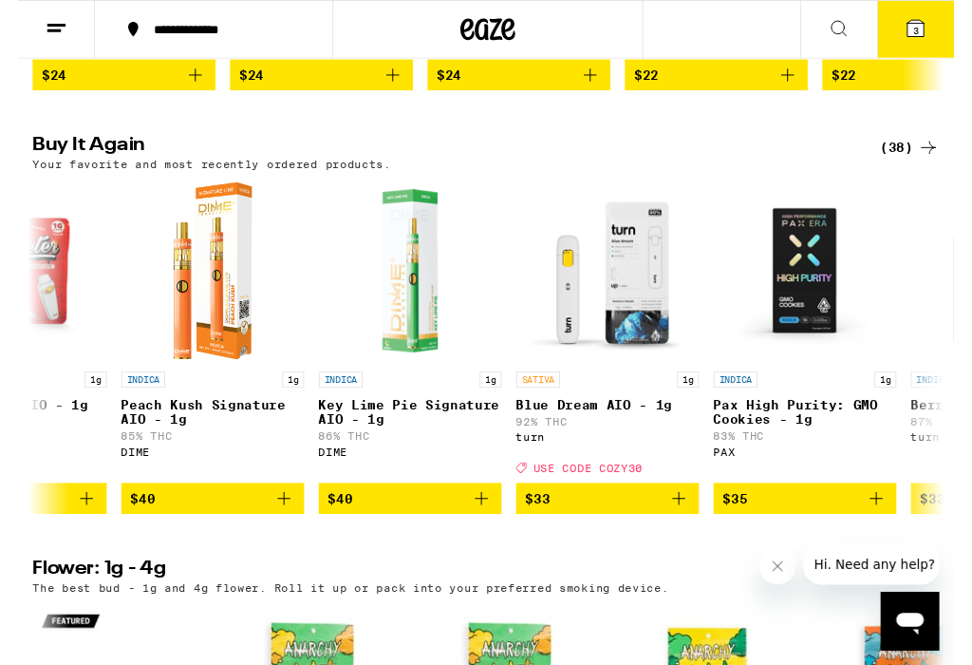
scroll to position [0, 525]
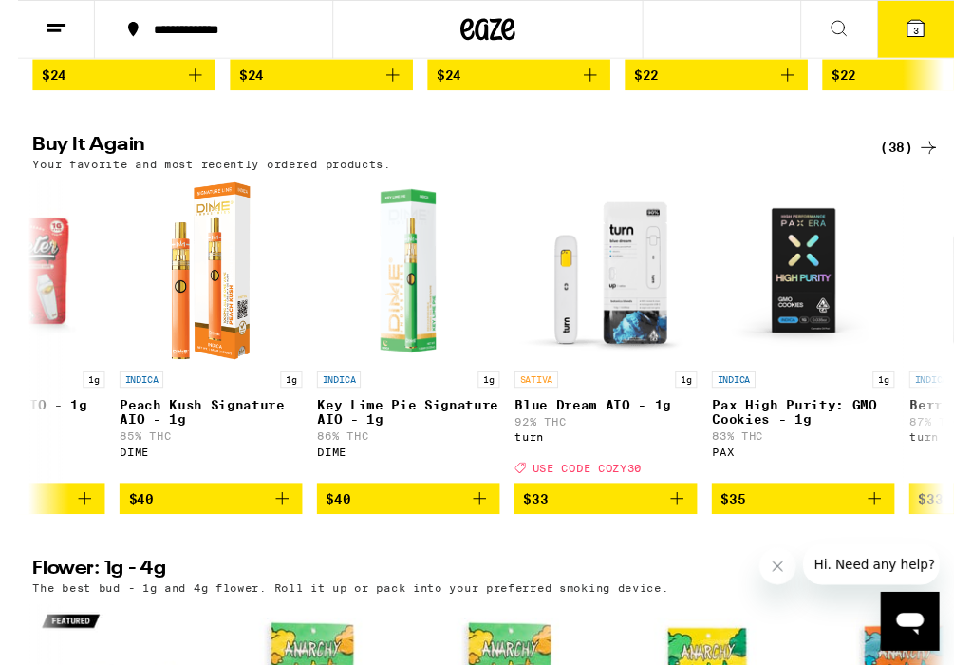
click at [285, 529] on icon "Add to bag" at bounding box center [274, 517] width 23 height 23
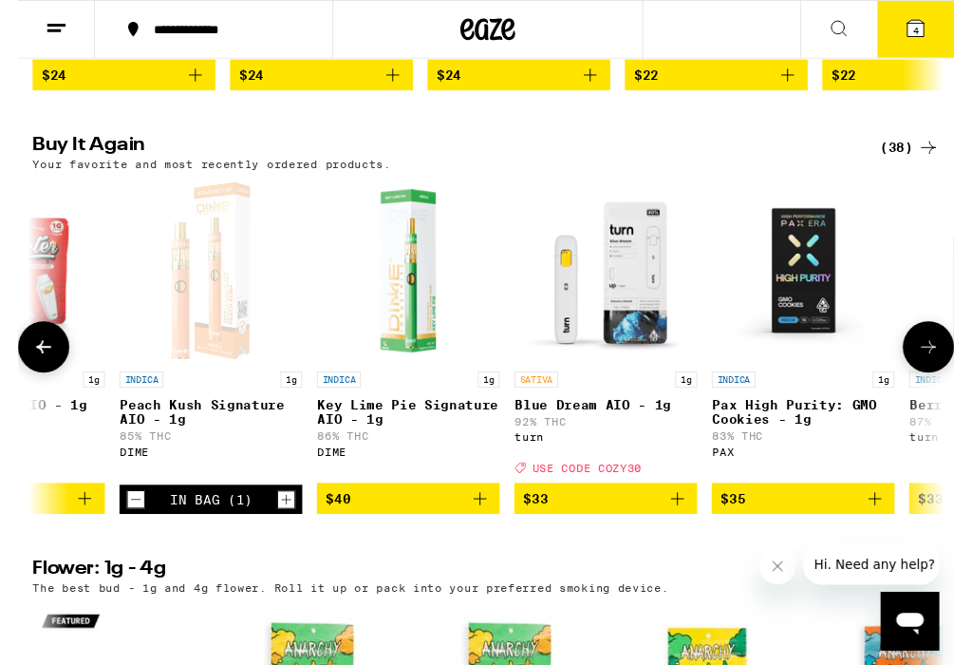
click at [490, 529] on icon "Add to bag" at bounding box center [479, 517] width 23 height 23
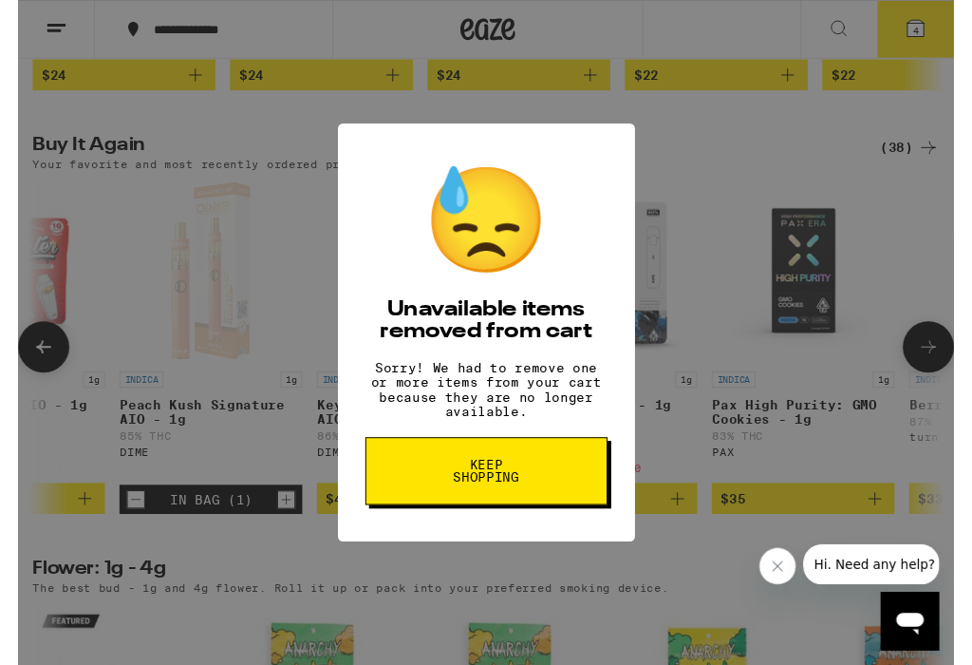
click at [518, 499] on span "Keep Shopping" at bounding box center [487, 489] width 98 height 27
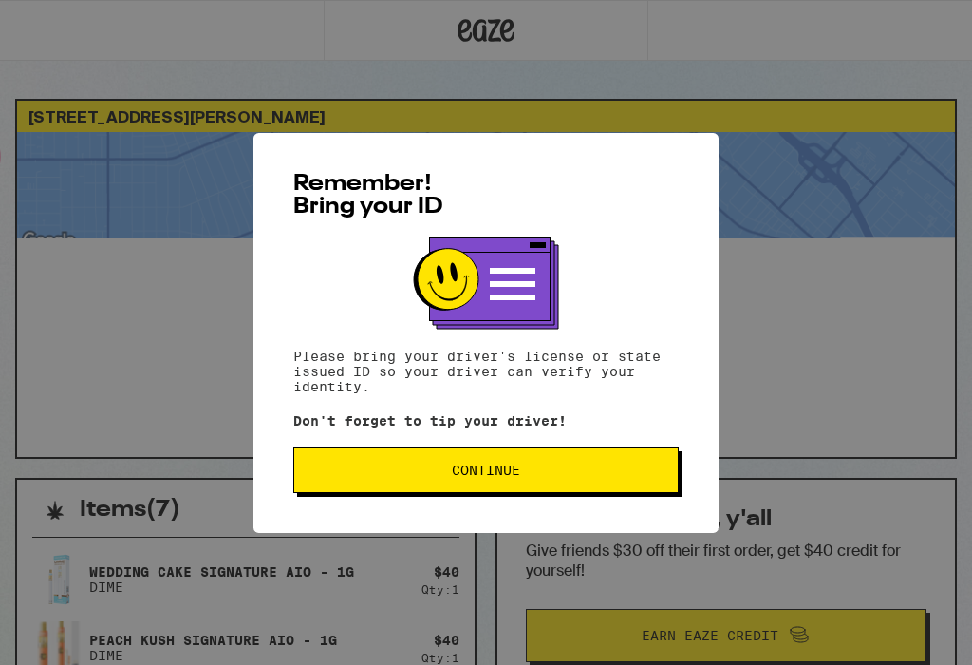
click at [585, 473] on span "Continue" at bounding box center [486, 469] width 353 height 13
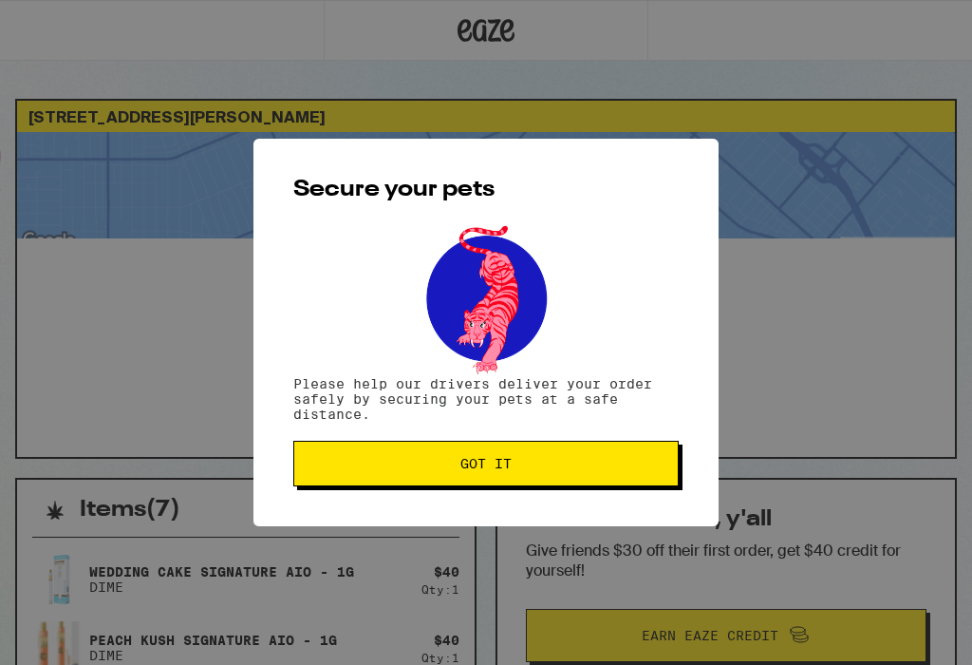
click at [558, 470] on span "Got it" at bounding box center [486, 463] width 353 height 13
